Goal: Task Accomplishment & Management: Complete application form

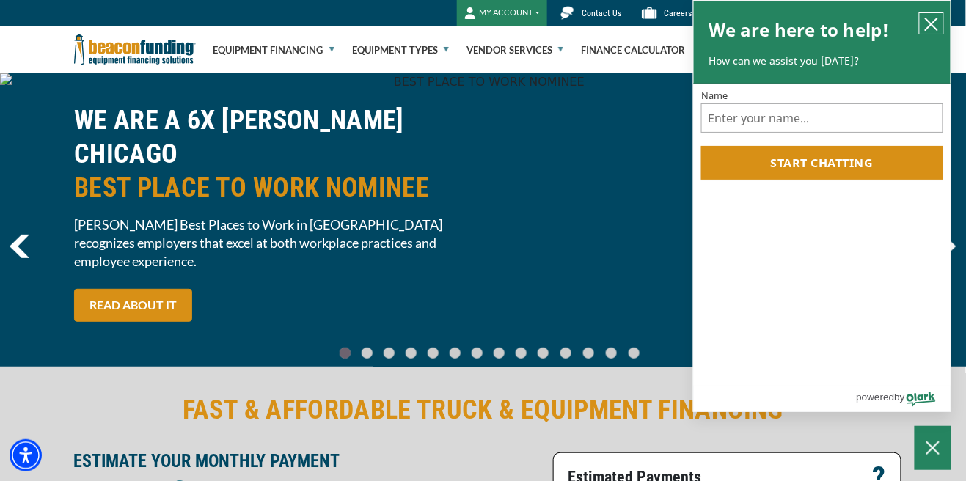
click at [932, 25] on icon "close chatbox" at bounding box center [931, 24] width 15 height 15
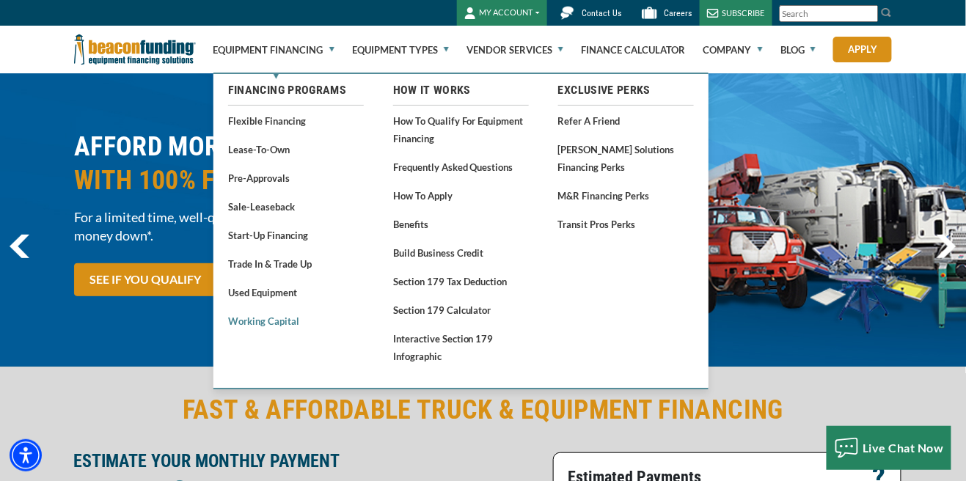
click at [284, 323] on link "Working Capital" at bounding box center [296, 321] width 136 height 18
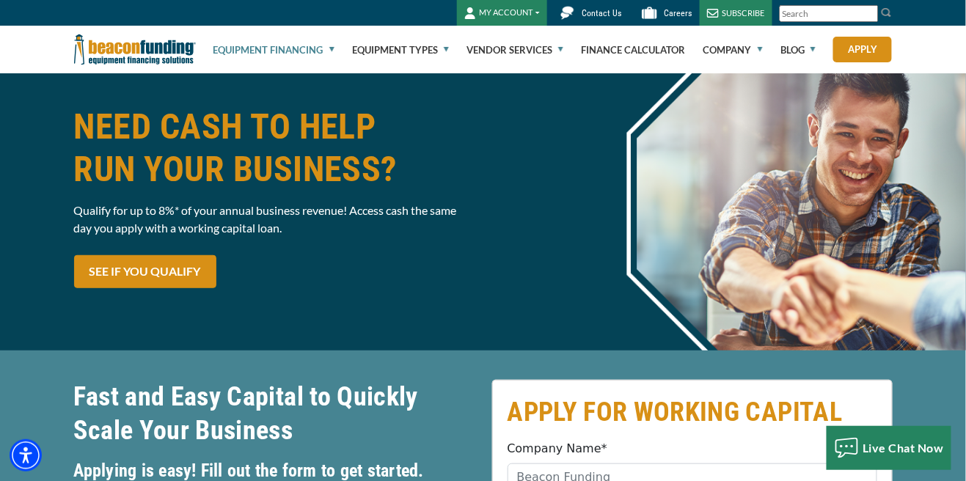
scroll to position [62, 0]
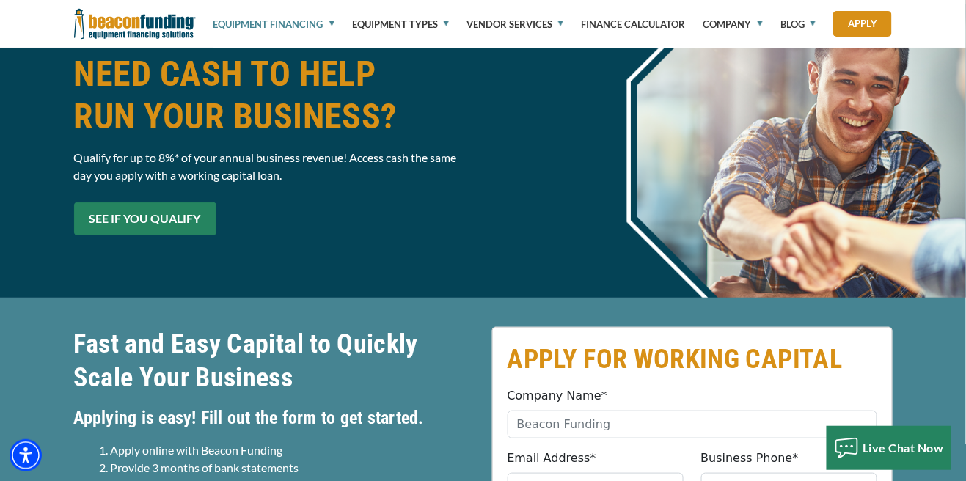
click at [112, 231] on link "SEE IF YOU QUALIFY" at bounding box center [145, 218] width 142 height 33
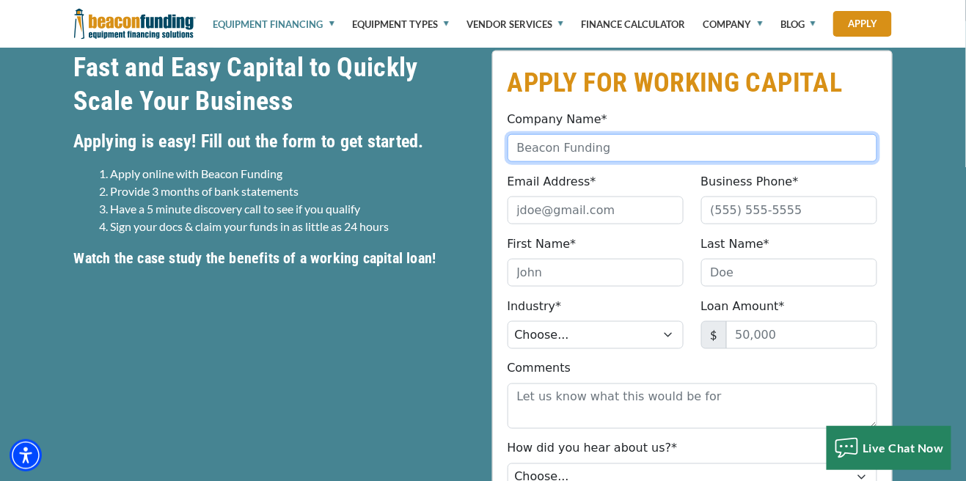
click at [729, 153] on input "Company Name*" at bounding box center [692, 148] width 370 height 28
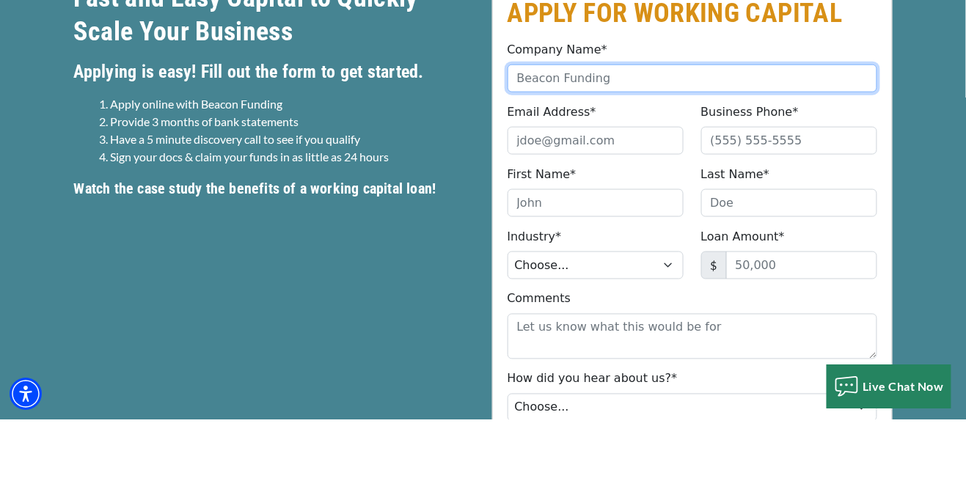
type input "Anderson Consulting group LLC"
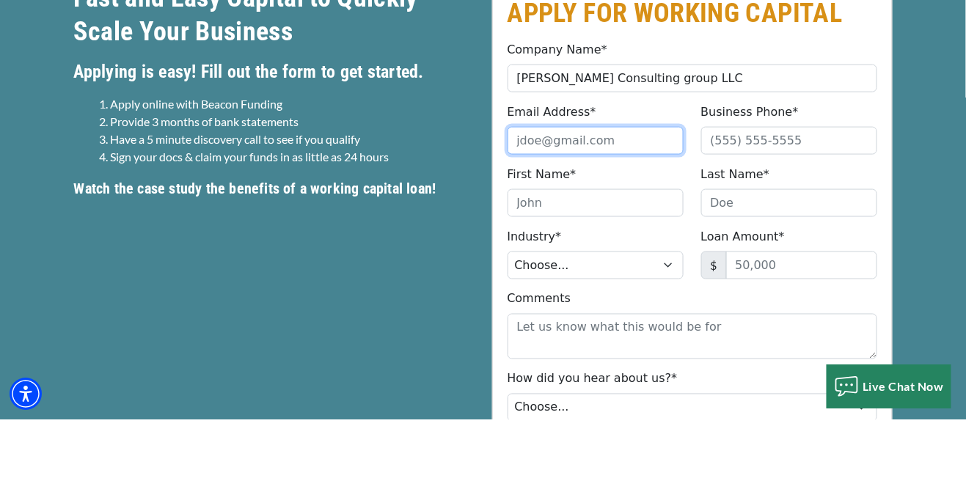
type input "Andersonconsultinggrouppllc@gmail.com"
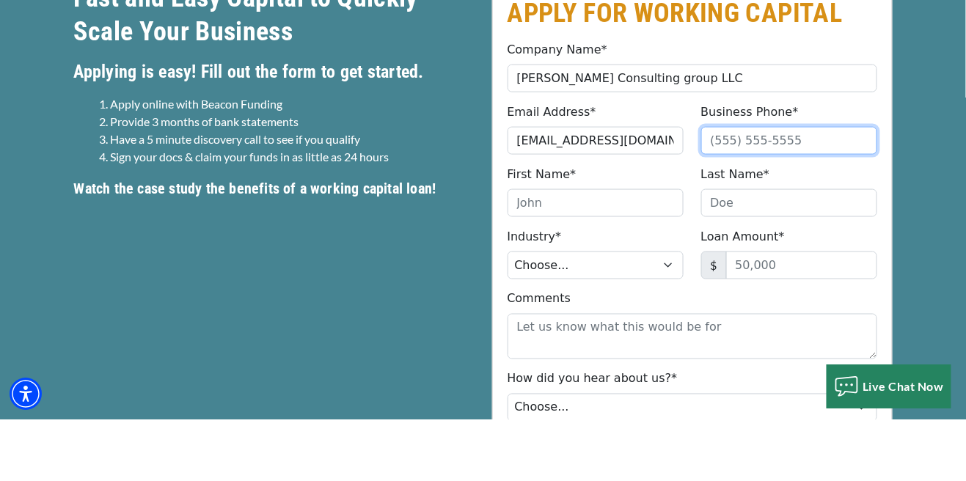
type input "6625493648"
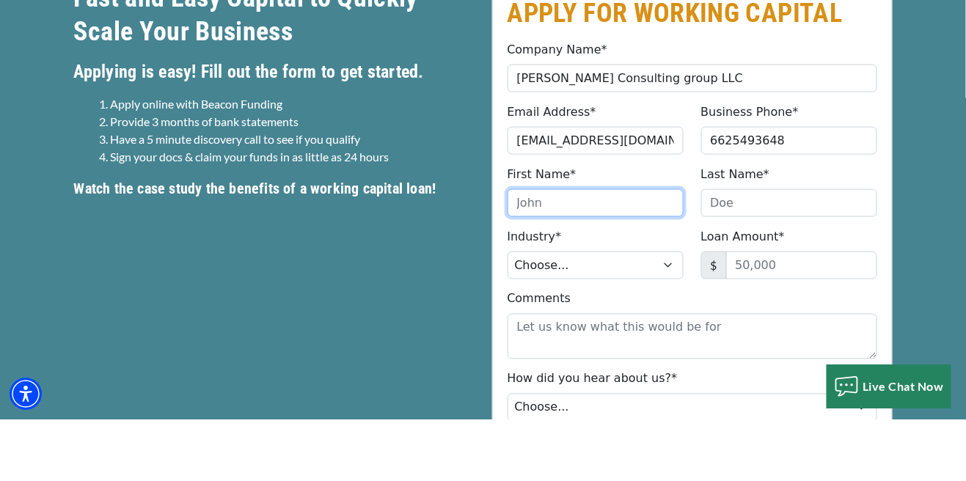
type input "Roderick"
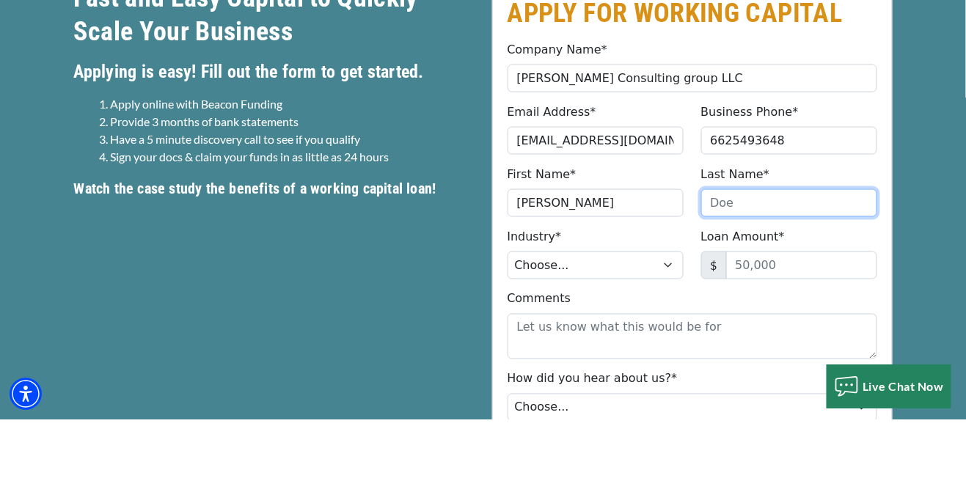
type input "Brooks"
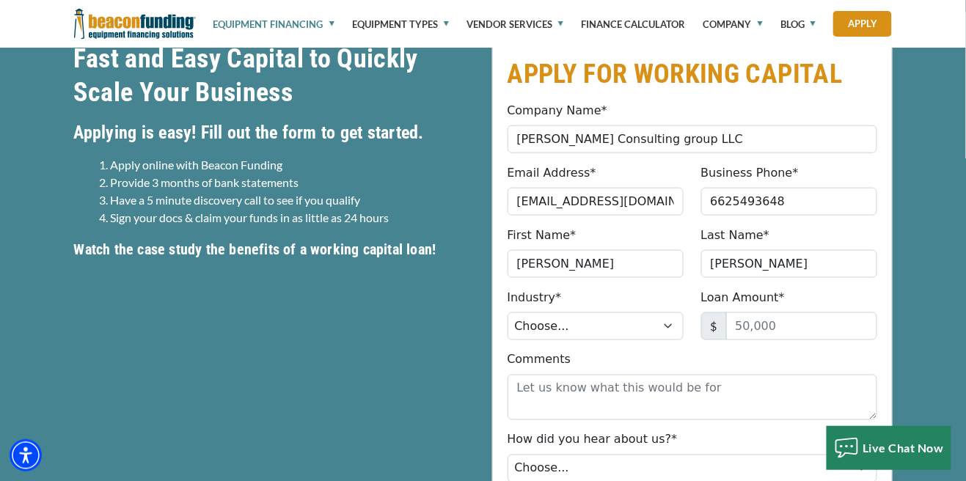
type input "(662) 549-3648"
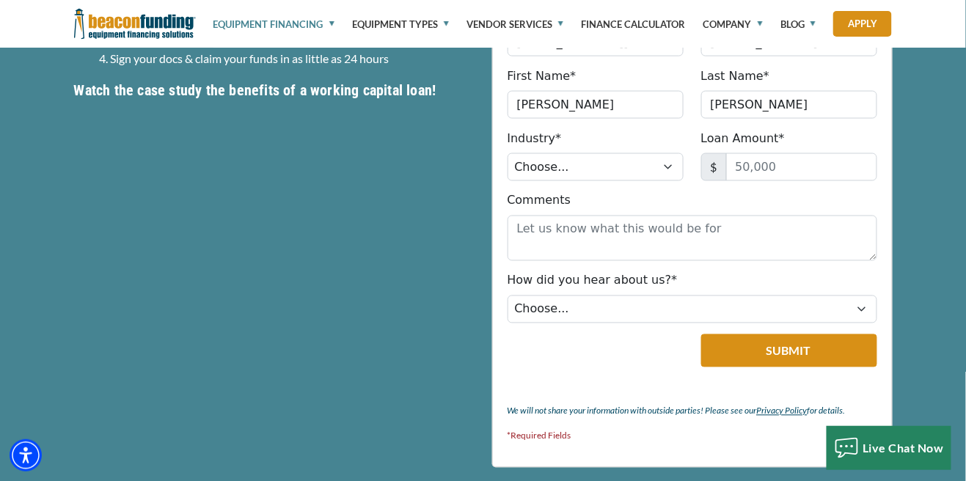
scroll to position [559, 0]
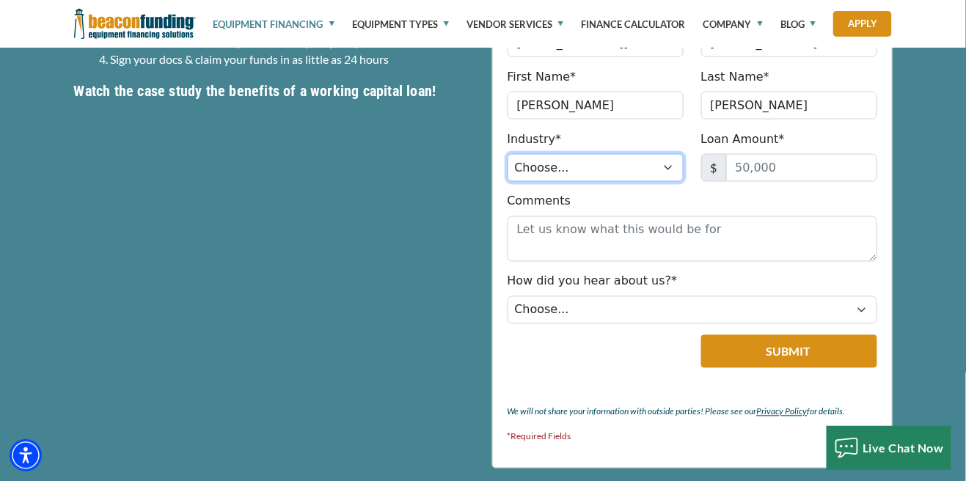
click at [663, 169] on select "Choose... Towing Landscape/Hardscape Decorated Apparel Septic Light Constructio…" at bounding box center [595, 168] width 176 height 28
select select "6"
click at [507, 154] on select "Choose... Towing Landscape/Hardscape Decorated Apparel Septic Light Constructio…" at bounding box center [595, 168] width 176 height 28
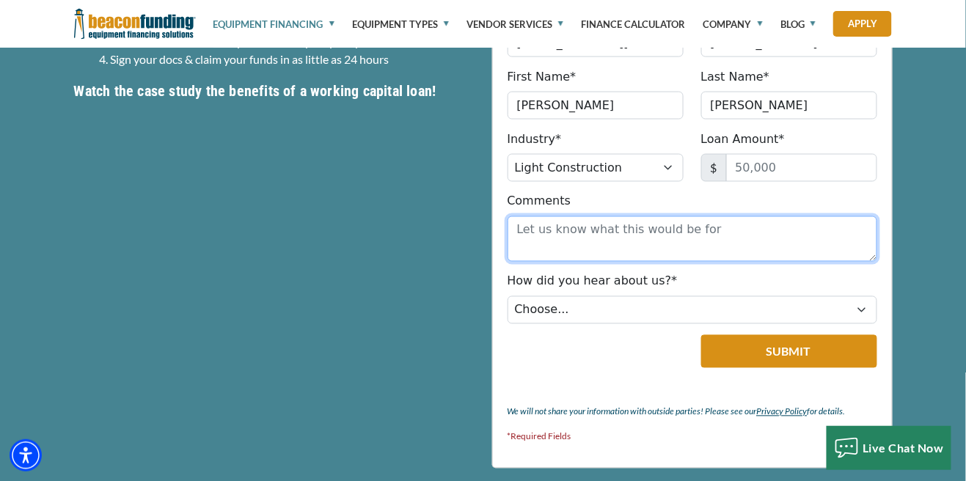
click at [538, 234] on textarea "Comments" at bounding box center [692, 238] width 370 height 45
type textarea "It would be for business start up and payroll"
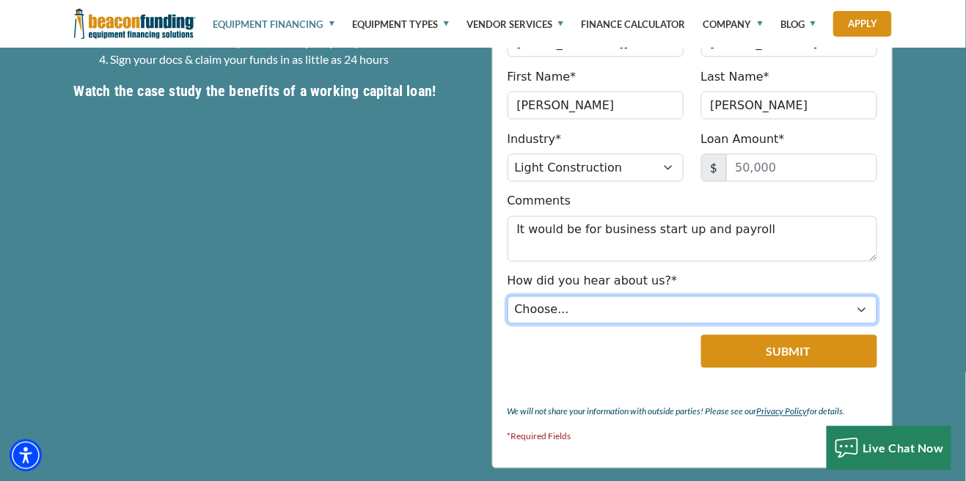
click at [526, 301] on select "Choose... Internet Search Vendor Referral Word of Mouth Client Referral Email E…" at bounding box center [692, 310] width 370 height 28
select select "4"
click at [507, 296] on select "Choose... Internet Search Vendor Referral Word of Mouth Client Referral Email E…" at bounding box center [692, 310] width 370 height 28
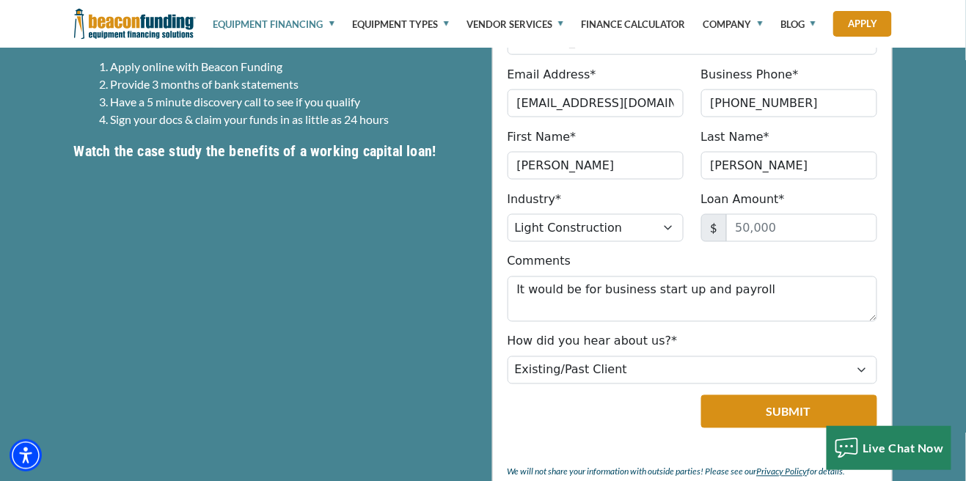
scroll to position [499, 0]
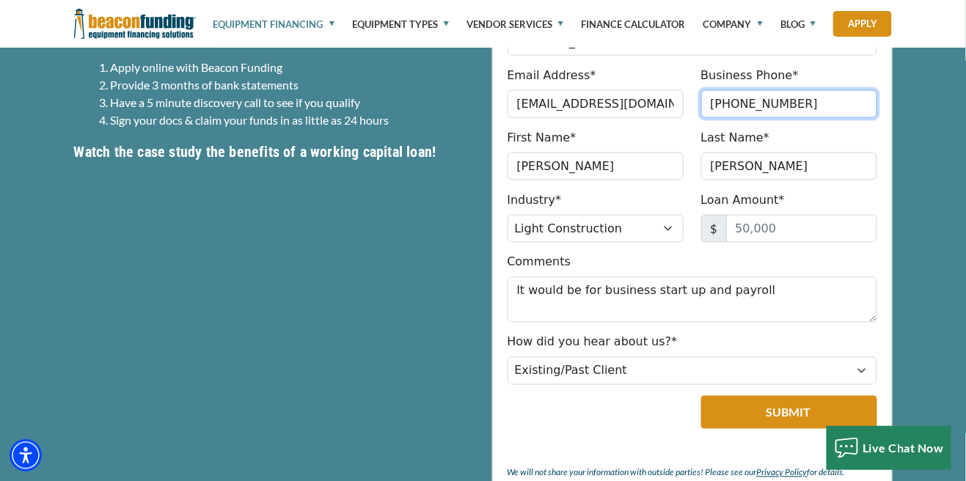
click at [829, 111] on input "(662) 549-3648" at bounding box center [789, 104] width 176 height 28
type input "(662) 251-8453"
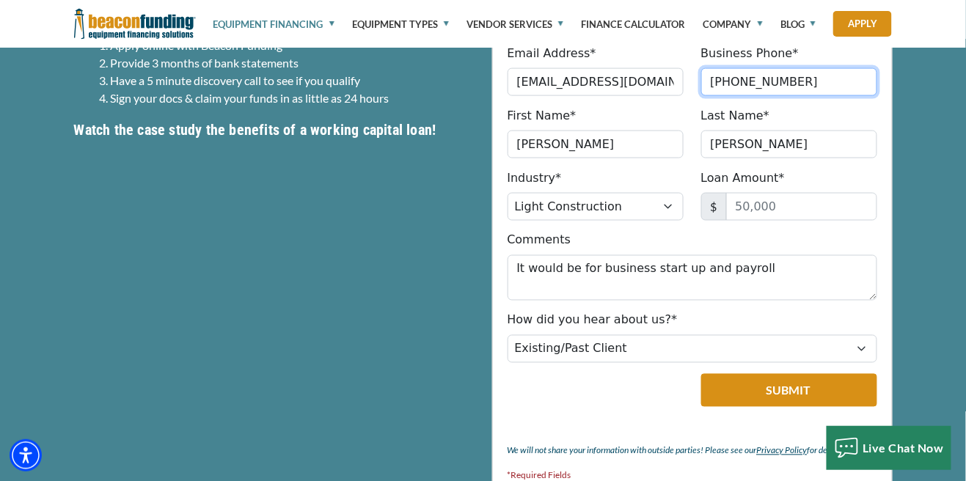
scroll to position [516, 0]
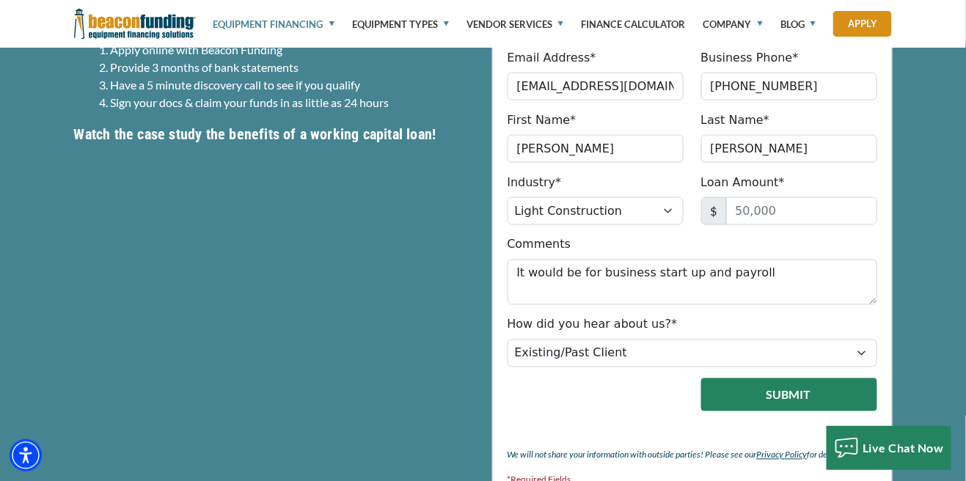
click at [733, 395] on button "Submit" at bounding box center [789, 394] width 176 height 33
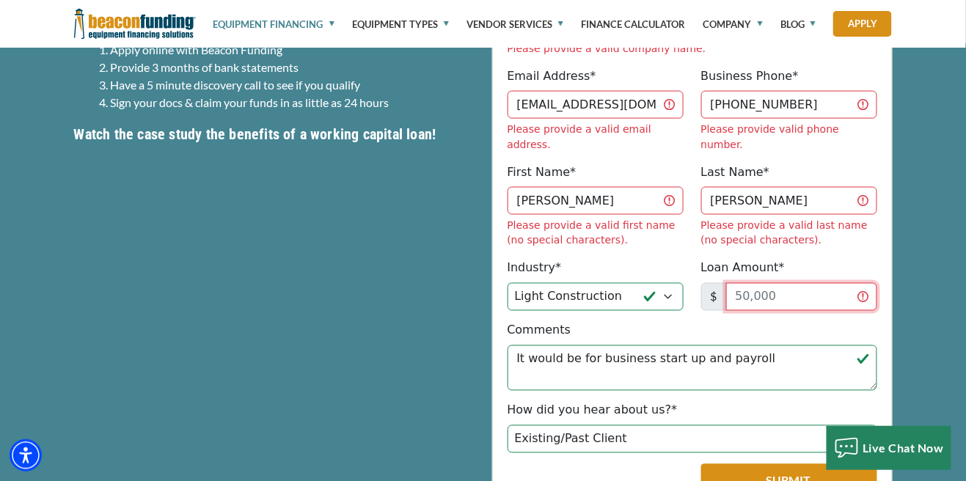
click at [736, 283] on input "Loan Amount*" at bounding box center [801, 297] width 151 height 28
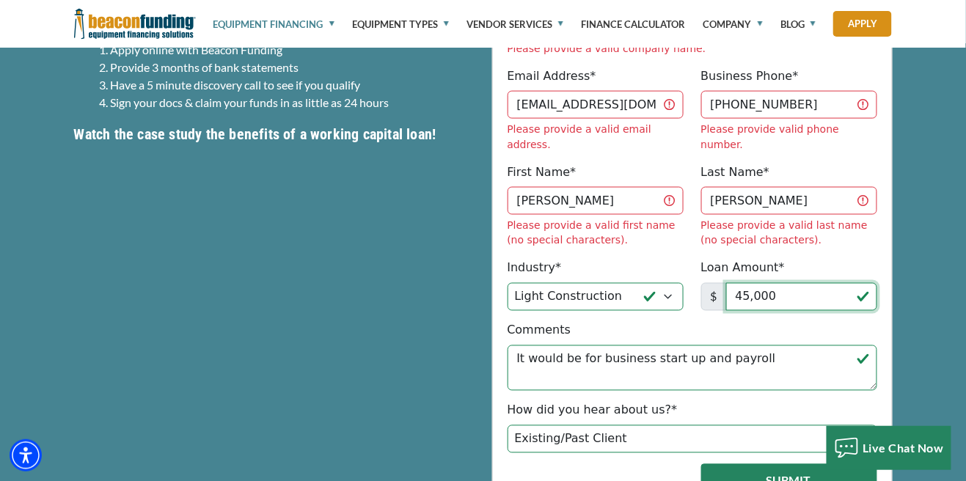
type input "45,000"
click at [721, 464] on button "Submit" at bounding box center [789, 480] width 176 height 33
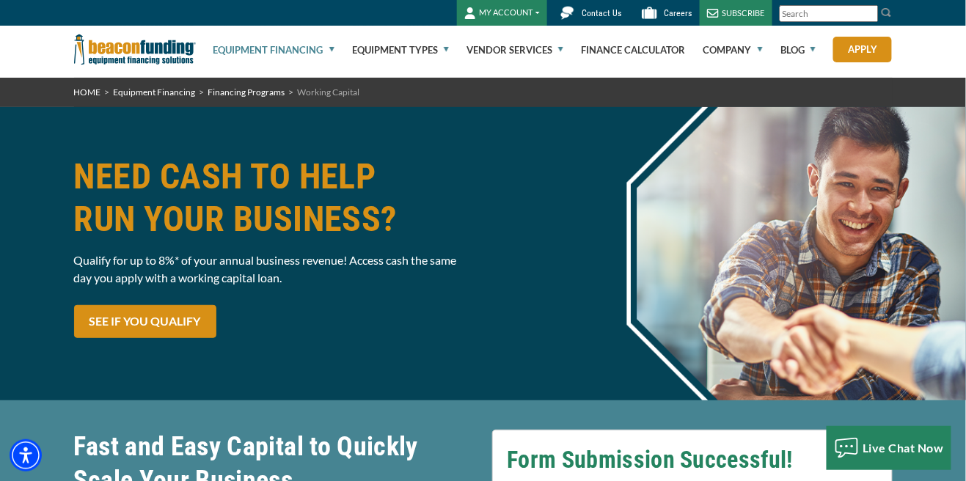
scroll to position [0, 0]
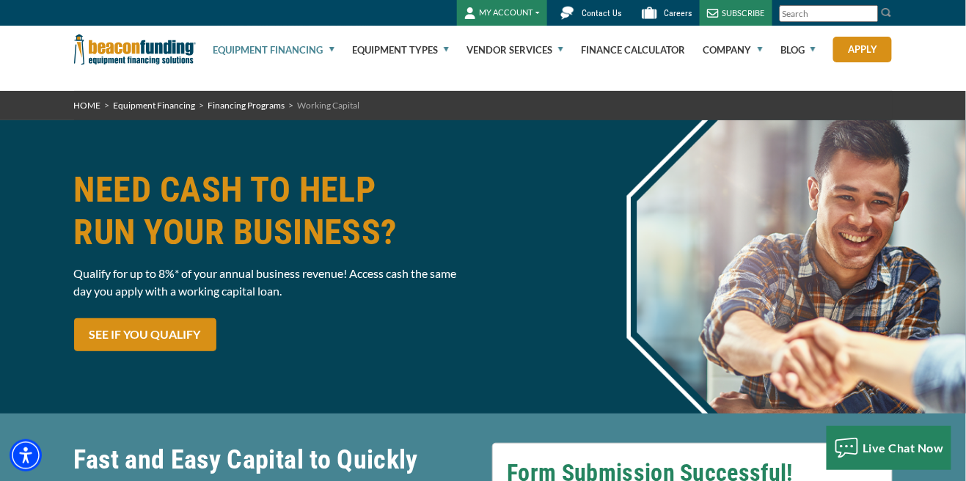
click at [489, 15] on button "MY ACCOUNT" at bounding box center [502, 13] width 90 height 26
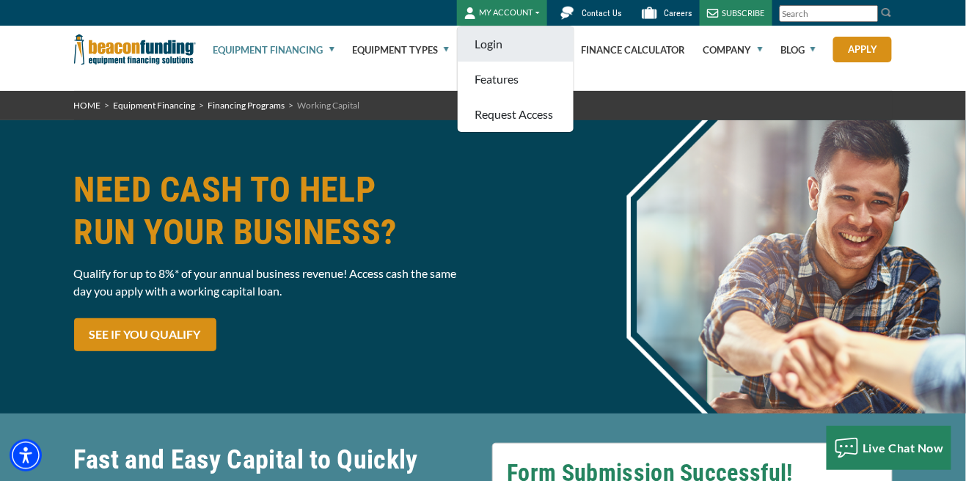
click at [490, 48] on link "Login" at bounding box center [516, 43] width 116 height 35
